Goal: Transaction & Acquisition: Purchase product/service

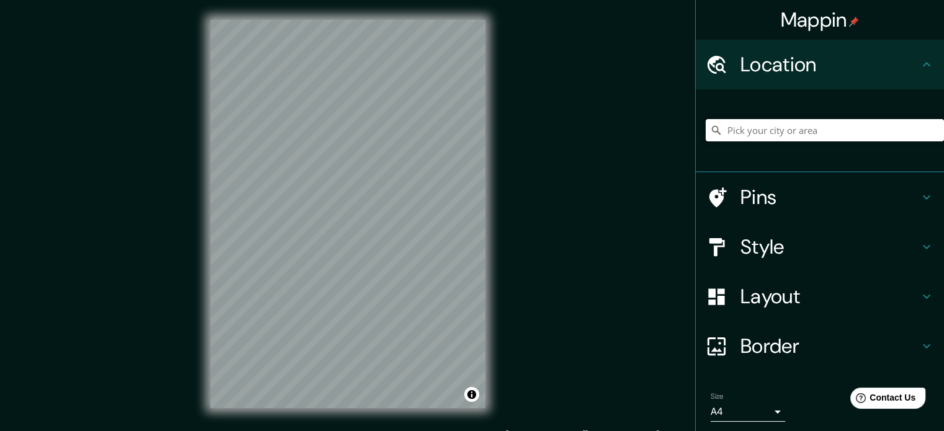
click at [807, 129] on input "Pick your city or area" at bounding box center [825, 130] width 238 height 22
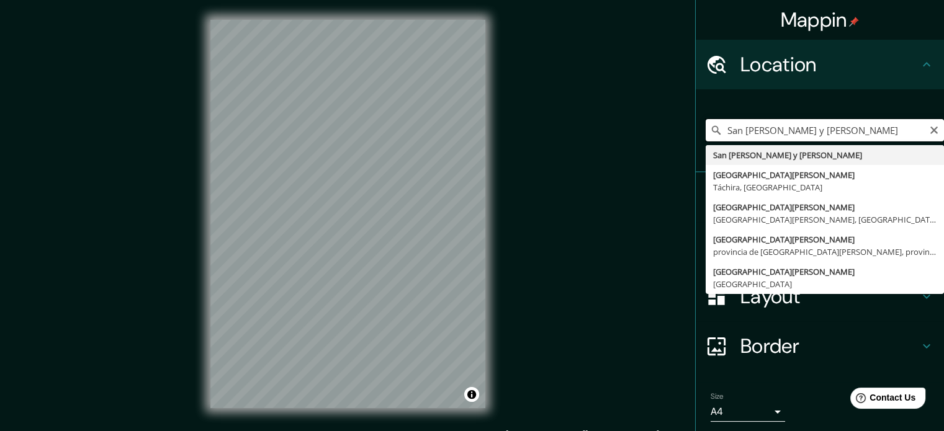
click at [844, 132] on input "San Cristóbal y Nieves" at bounding box center [825, 130] width 238 height 22
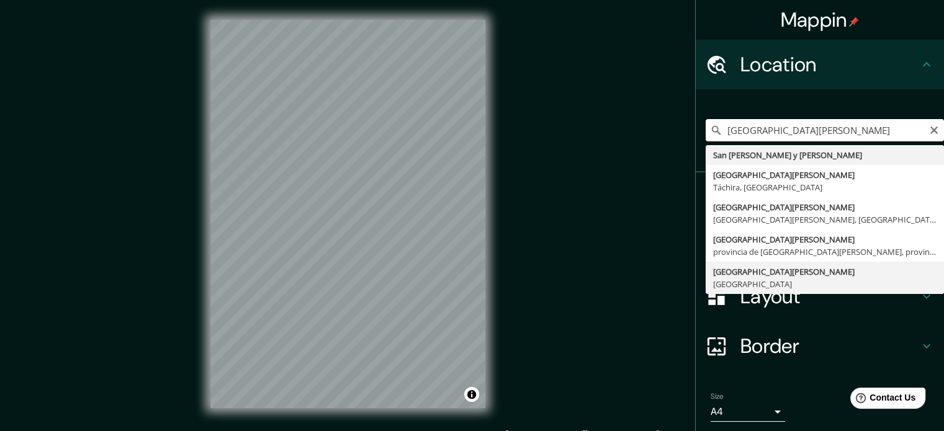
scroll to position [42, 0]
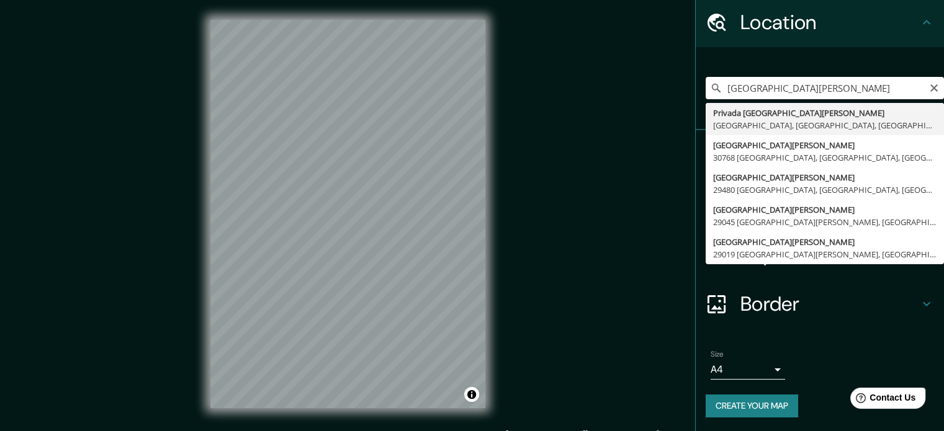
type input "Privada San Cristóbal, 30790 Tapachula, Chiapas, México"
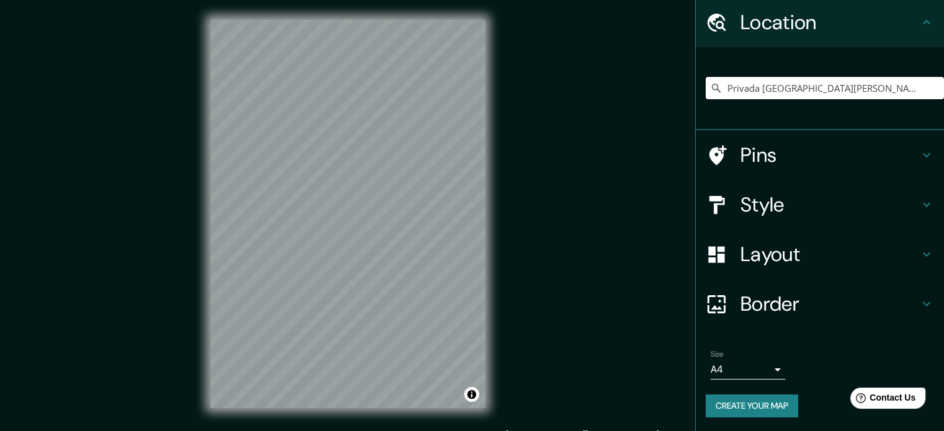
scroll to position [0, 0]
click at [741, 263] on h4 "Layout" at bounding box center [830, 254] width 179 height 25
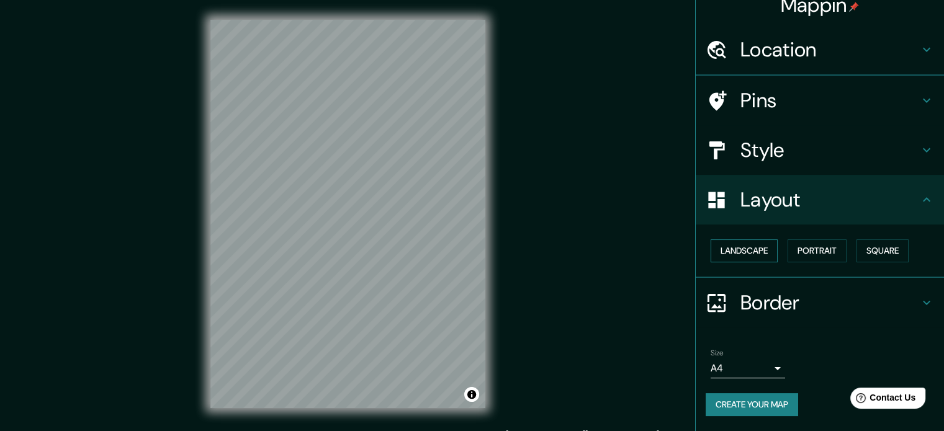
scroll to position [14, 0]
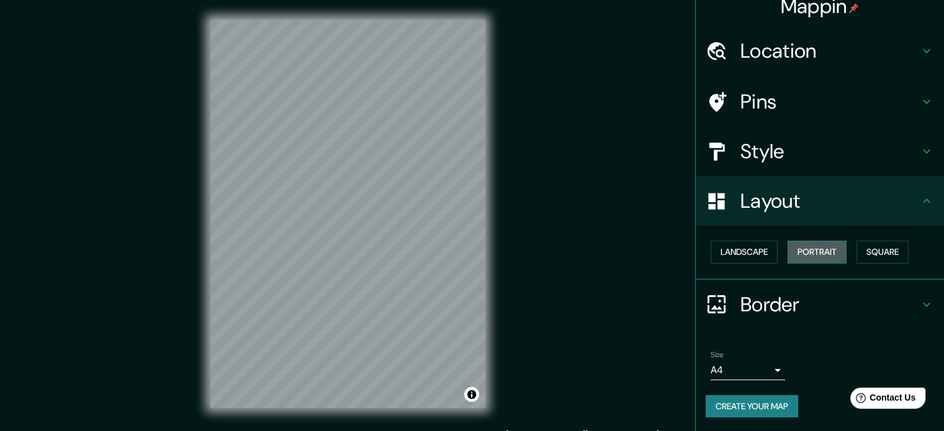
click at [800, 245] on button "Portrait" at bounding box center [817, 252] width 59 height 23
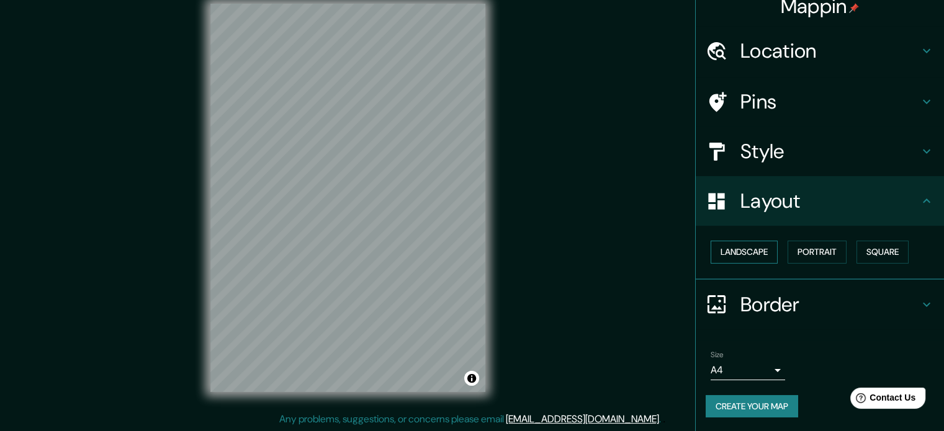
scroll to position [0, 0]
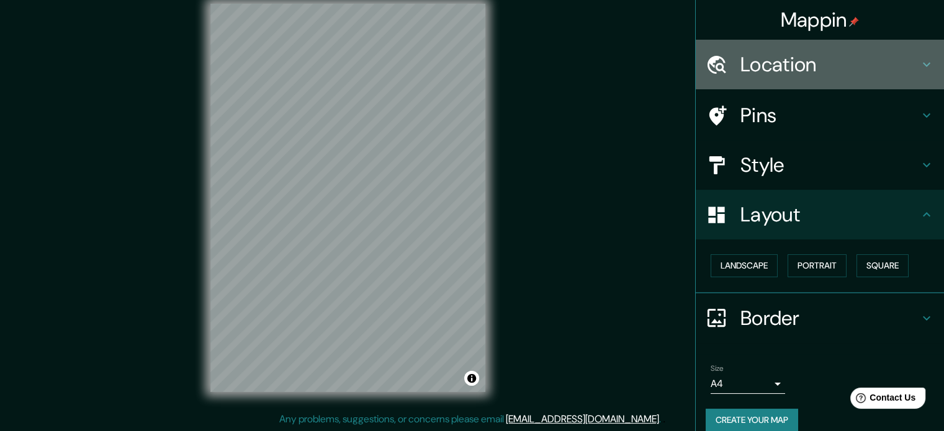
click at [785, 60] on h4 "Location" at bounding box center [830, 64] width 179 height 25
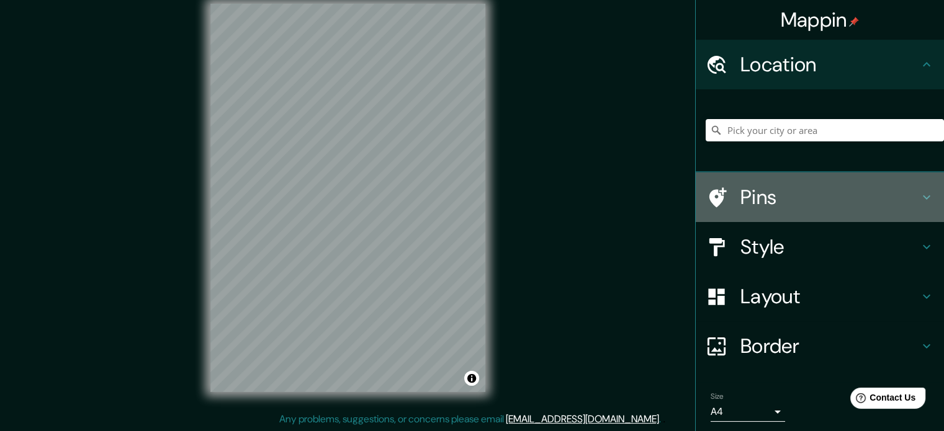
click at [772, 197] on h4 "Pins" at bounding box center [830, 197] width 179 height 25
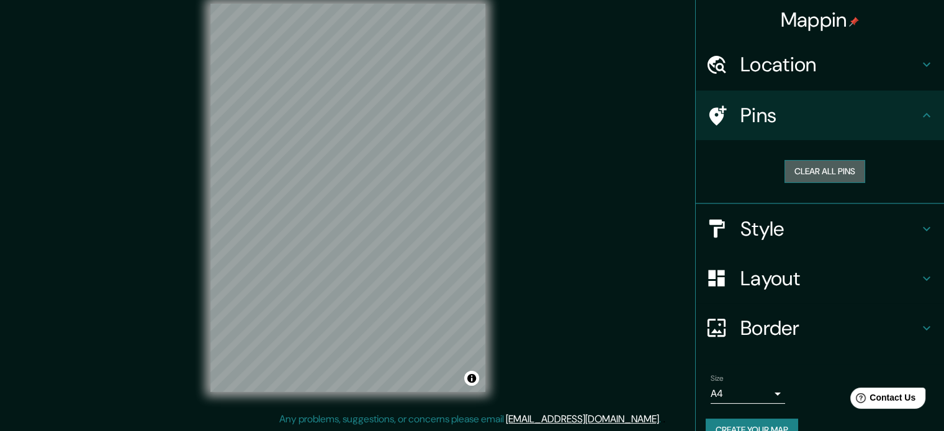
click at [828, 171] on button "Clear all pins" at bounding box center [825, 171] width 81 height 23
click at [769, 228] on h4 "Style" at bounding box center [830, 229] width 179 height 25
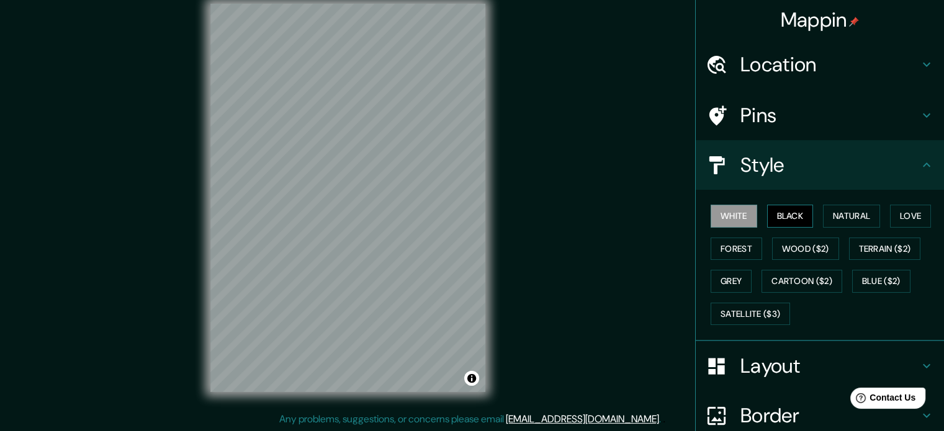
click at [783, 214] on button "Black" at bounding box center [790, 216] width 47 height 23
click at [842, 214] on button "Natural" at bounding box center [851, 216] width 57 height 23
click at [810, 262] on div "White Black Natural Love Forest Wood ($2) Terrain ($2) Grey Cartoon ($2) Blue (…" at bounding box center [825, 265] width 238 height 130
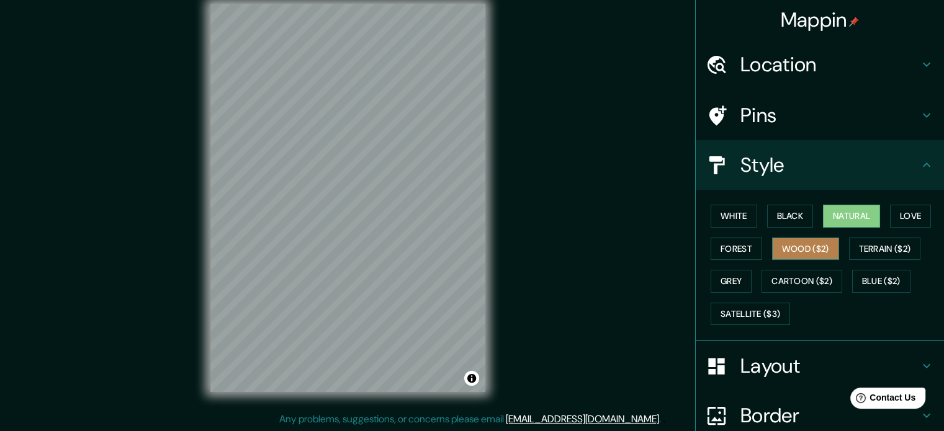
click at [790, 242] on button "Wood ($2)" at bounding box center [805, 249] width 67 height 23
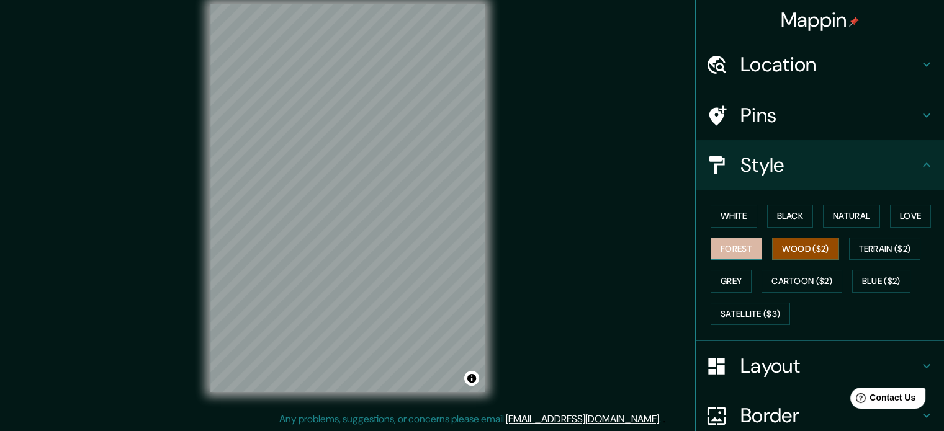
click at [715, 253] on button "Forest" at bounding box center [737, 249] width 52 height 23
drag, startPoint x: 530, startPoint y: 2, endPoint x: 608, endPoint y: 86, distance: 114.7
click at [586, 96] on div "Mappin Location Pins Style White Black Natural Love Forest Wood ($2) Terrain ($…" at bounding box center [472, 208] width 944 height 448
